Goal: Task Accomplishment & Management: Use online tool/utility

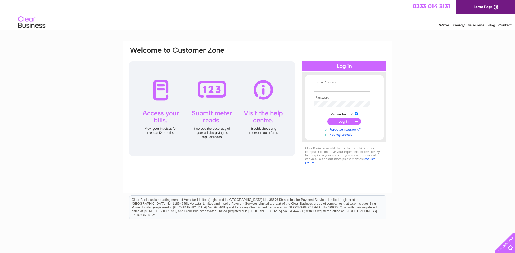
type input "colorprinz@btconnect.com"
click at [342, 120] on input "submit" at bounding box center [343, 122] width 33 height 8
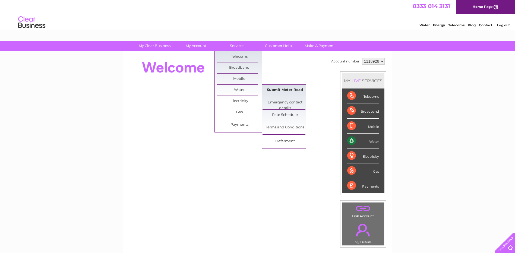
click at [276, 89] on link "Submit Meter Read" at bounding box center [284, 90] width 45 height 11
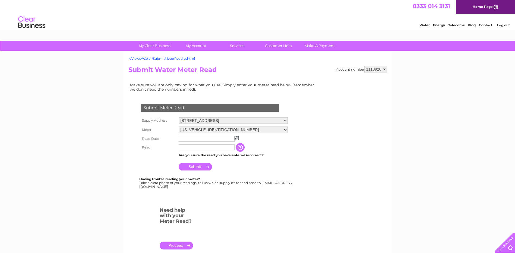
click at [236, 139] on img at bounding box center [236, 138] width 4 height 4
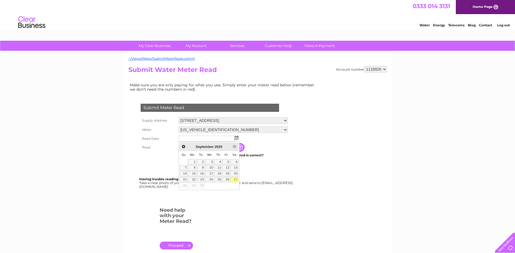
click at [234, 179] on link "27" at bounding box center [234, 179] width 8 height 5
type input "2025/09/27"
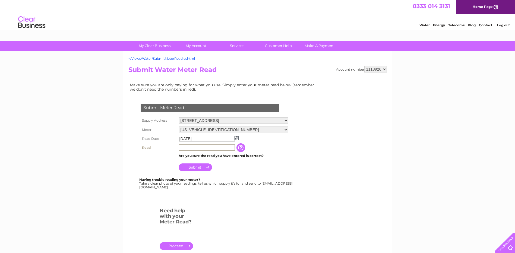
click at [219, 148] on input "text" at bounding box center [207, 147] width 56 height 7
type input "00107"
click at [185, 167] on input "Submit" at bounding box center [195, 167] width 33 height 8
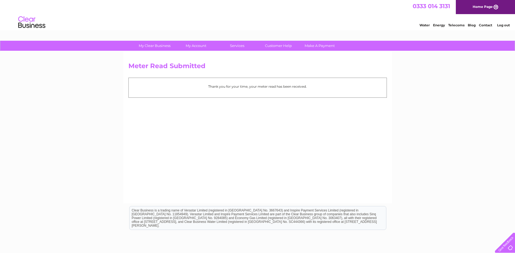
click at [503, 26] on link "Log out" at bounding box center [503, 25] width 13 height 4
